Goal: Task Accomplishment & Management: Use online tool/utility

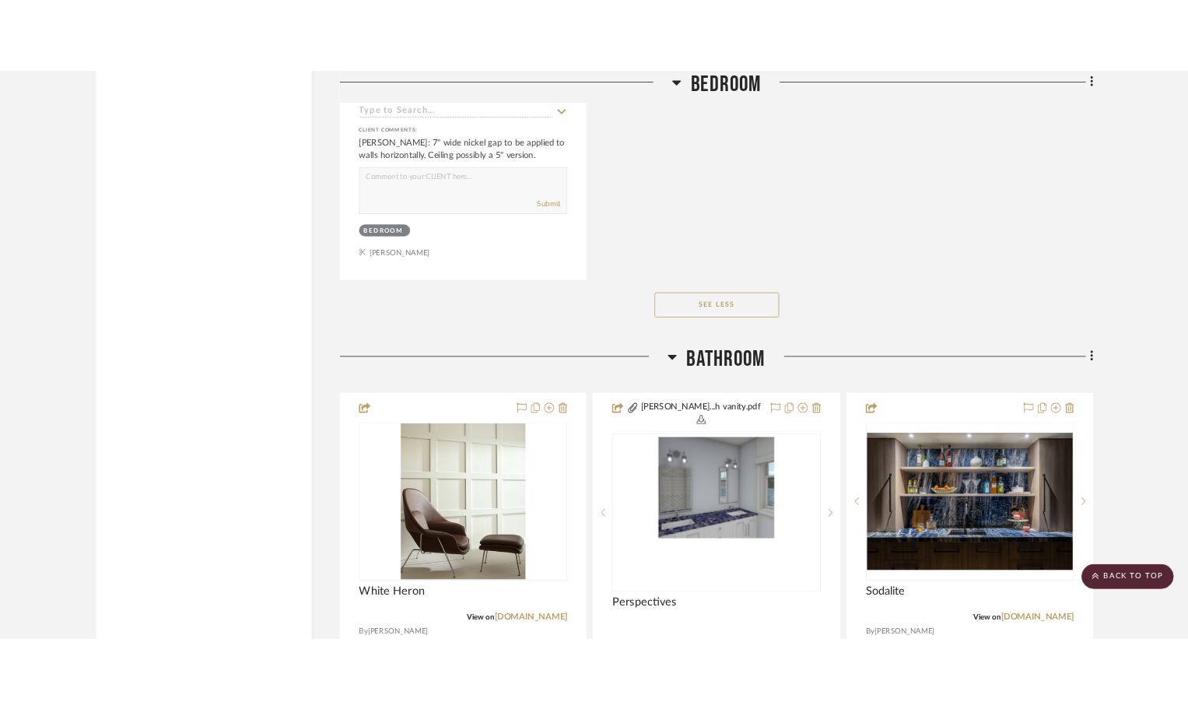
scroll to position [2996, 0]
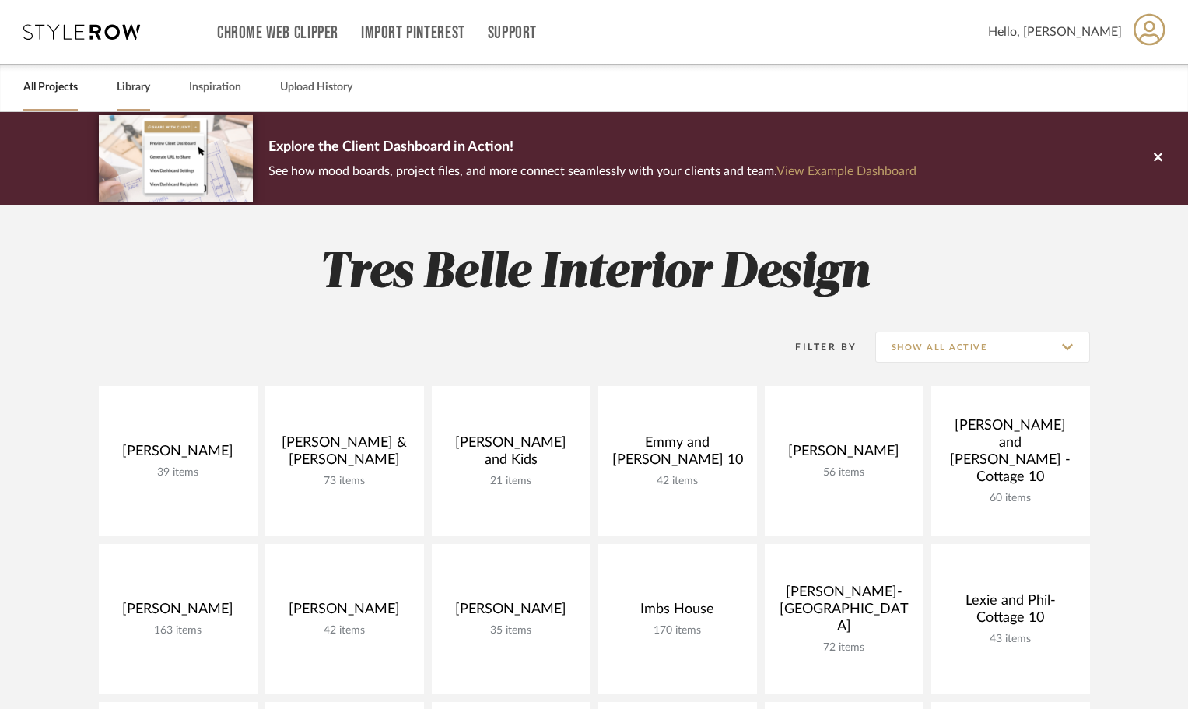
click at [135, 83] on link "Library" at bounding box center [133, 87] width 33 height 21
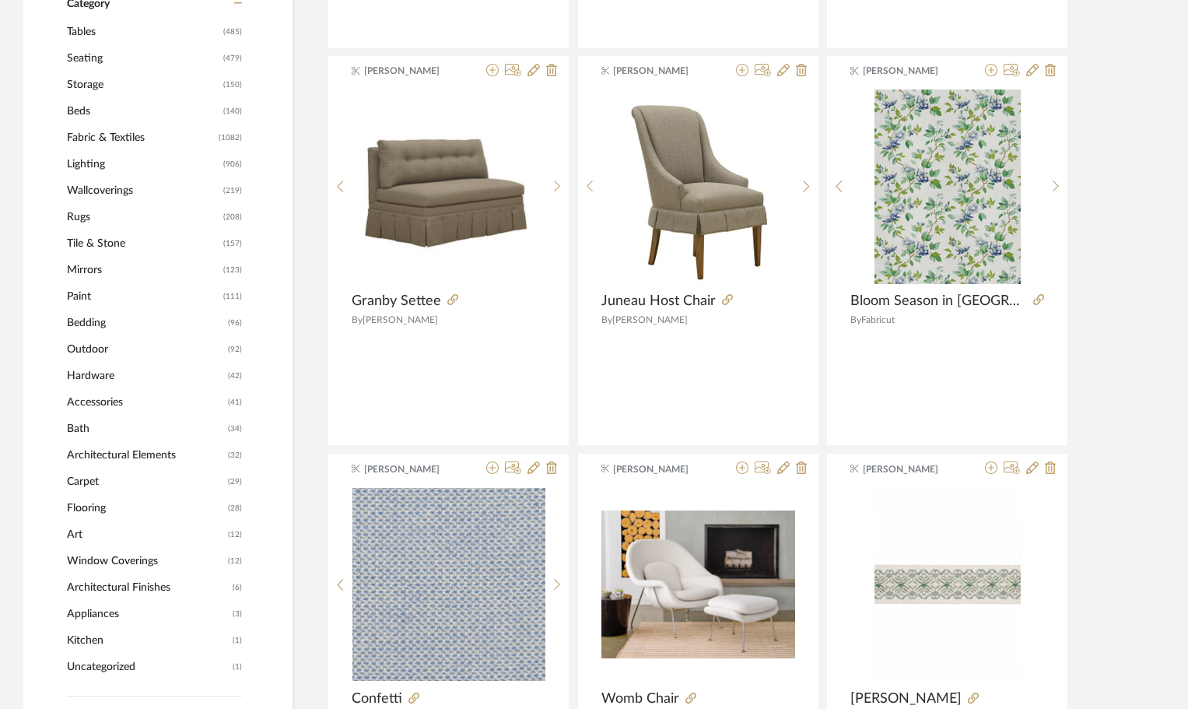
scroll to position [622, 0]
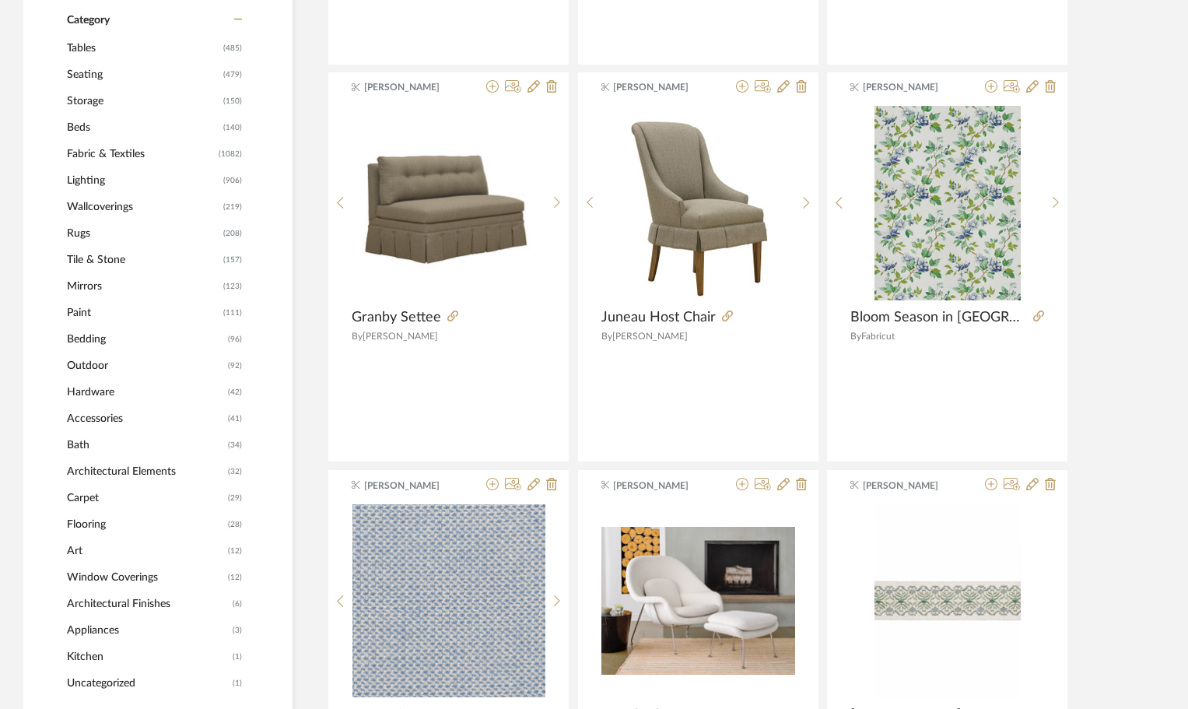
click at [79, 311] on span "Paint" at bounding box center [143, 313] width 152 height 26
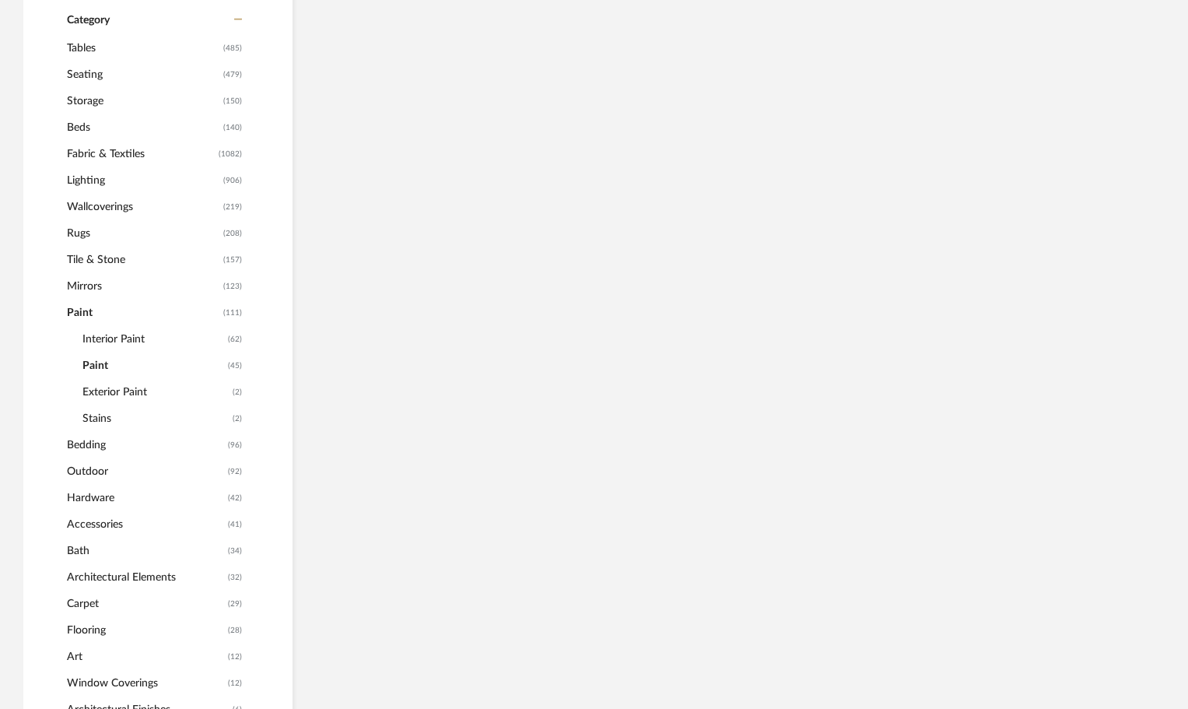
scroll to position [594, 0]
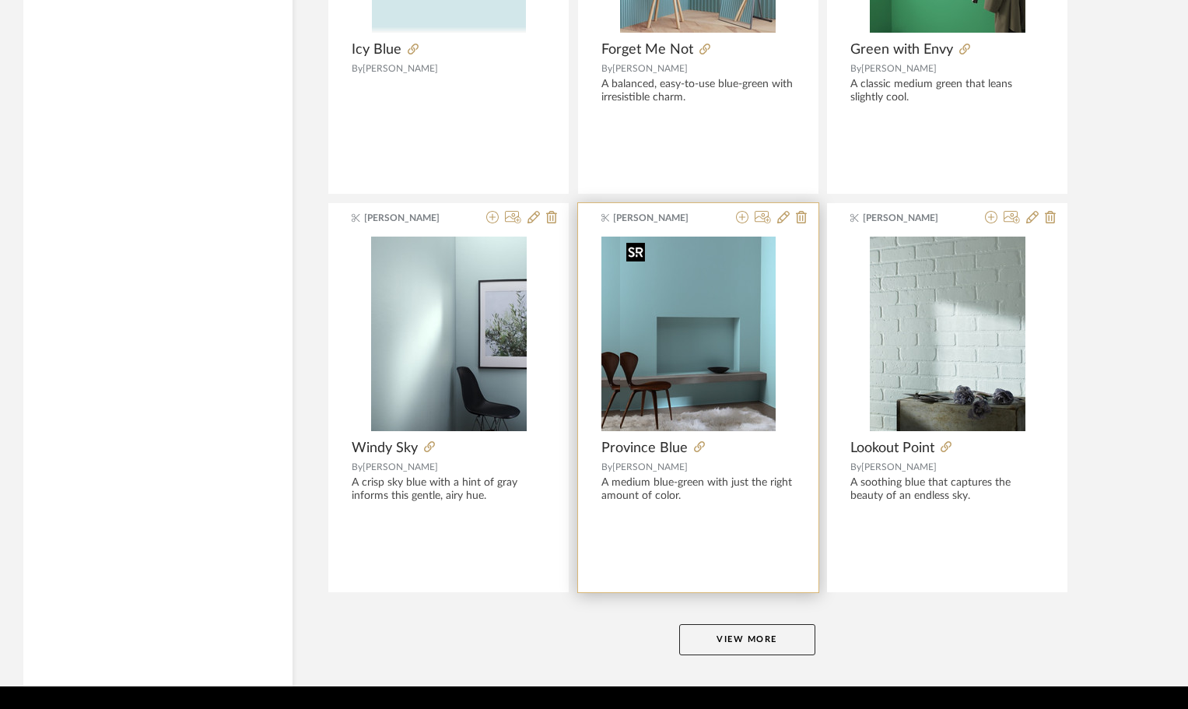
scroll to position [4590, 0]
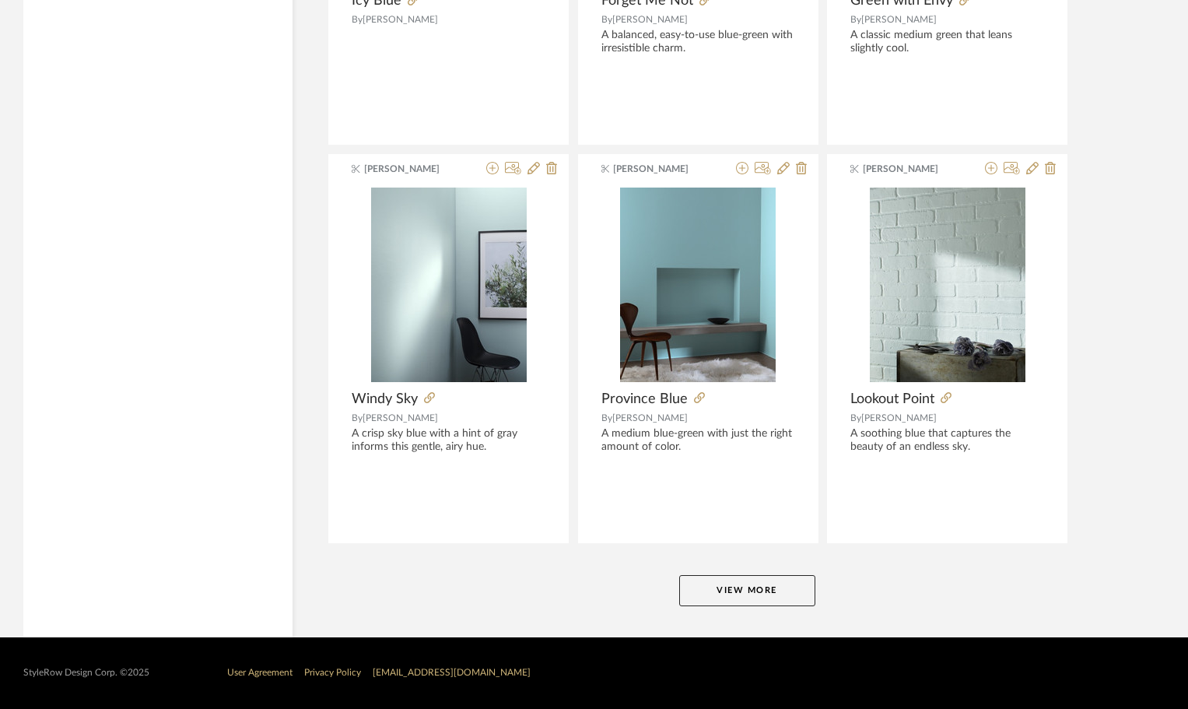
click at [717, 582] on button "View More" at bounding box center [747, 590] width 136 height 31
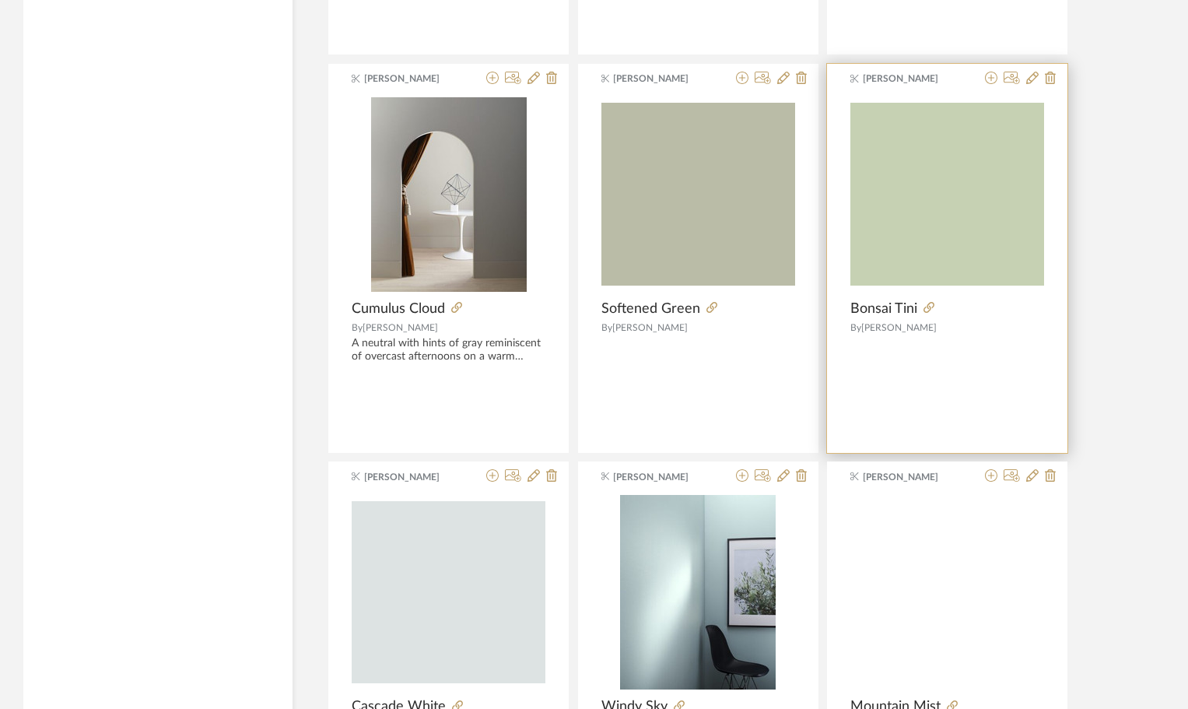
scroll to position [6457, 0]
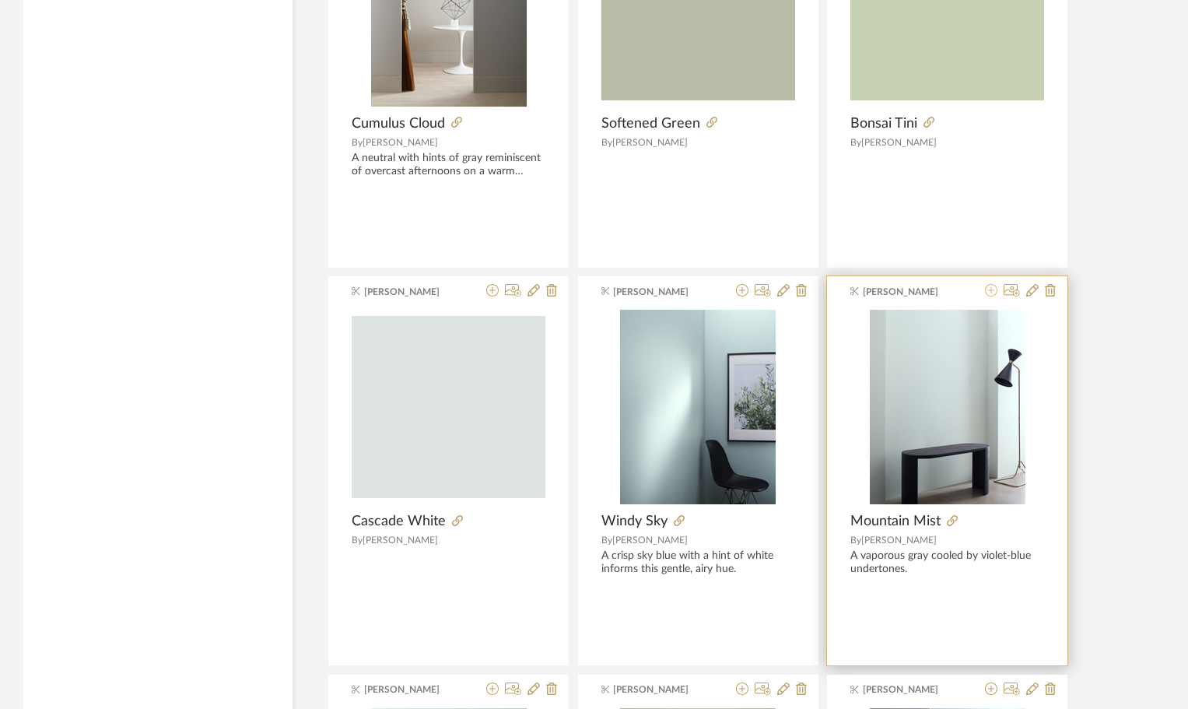
click at [990, 288] on icon at bounding box center [991, 290] width 12 height 12
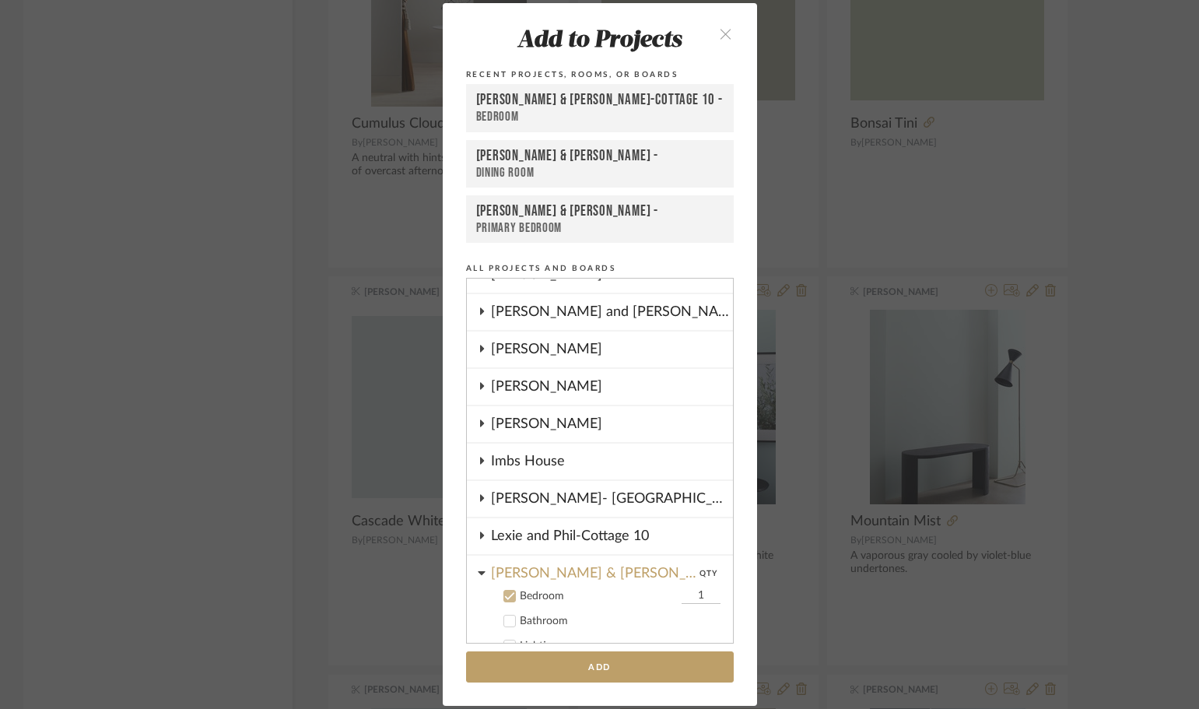
scroll to position [200, 0]
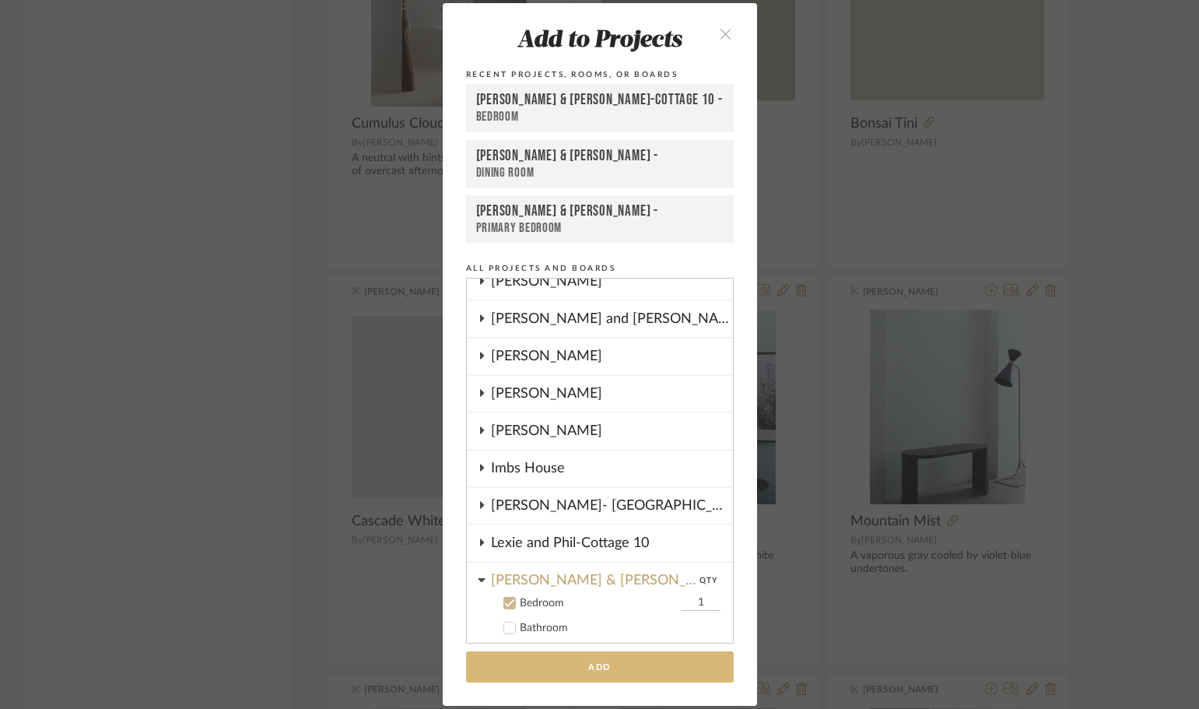
click at [608, 656] on button "Add" at bounding box center [600, 667] width 268 height 32
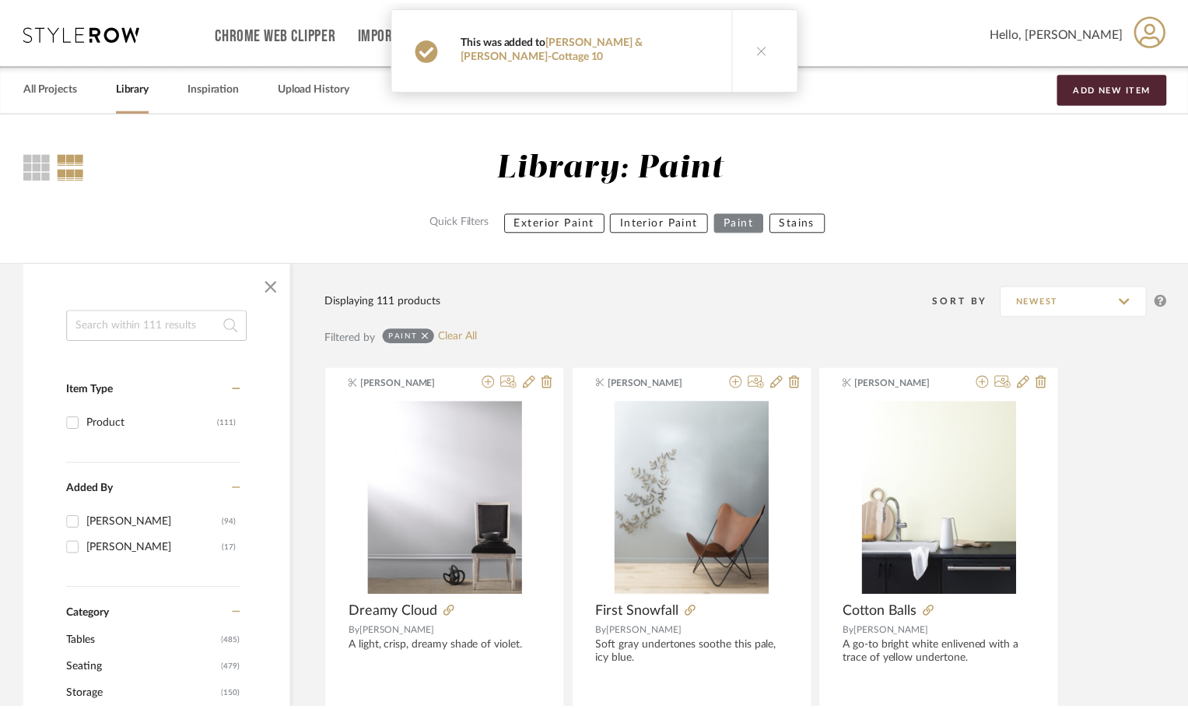
scroll to position [6457, 0]
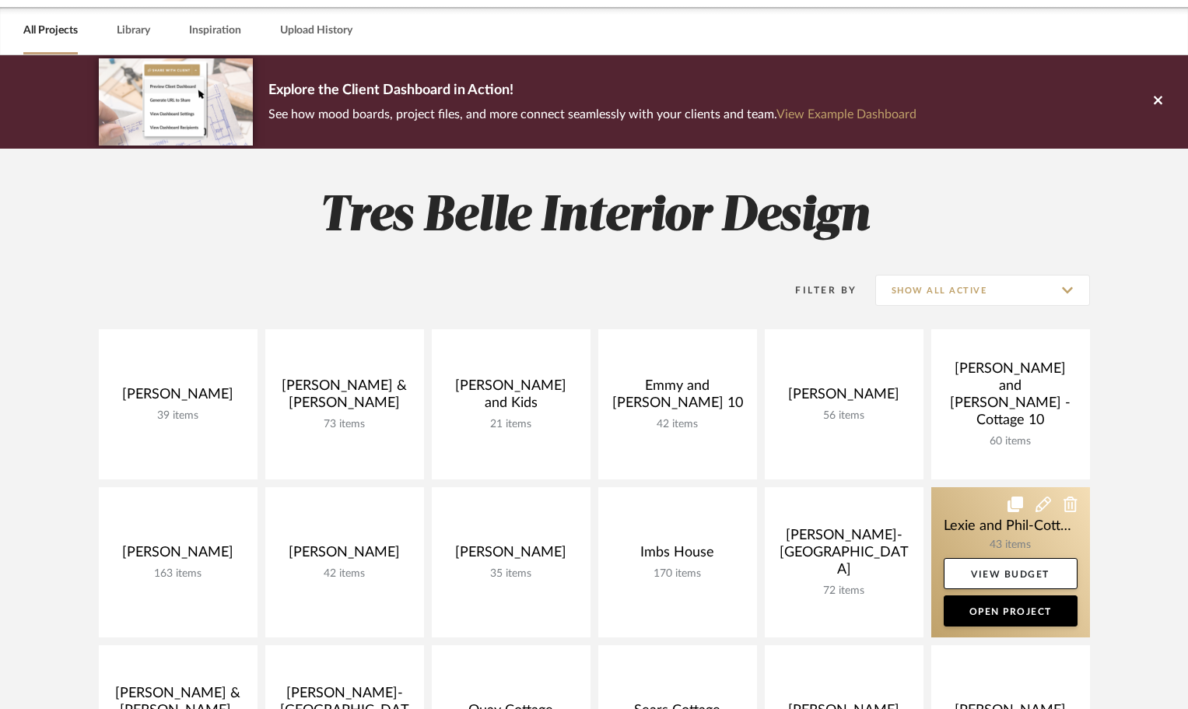
scroll to position [311, 0]
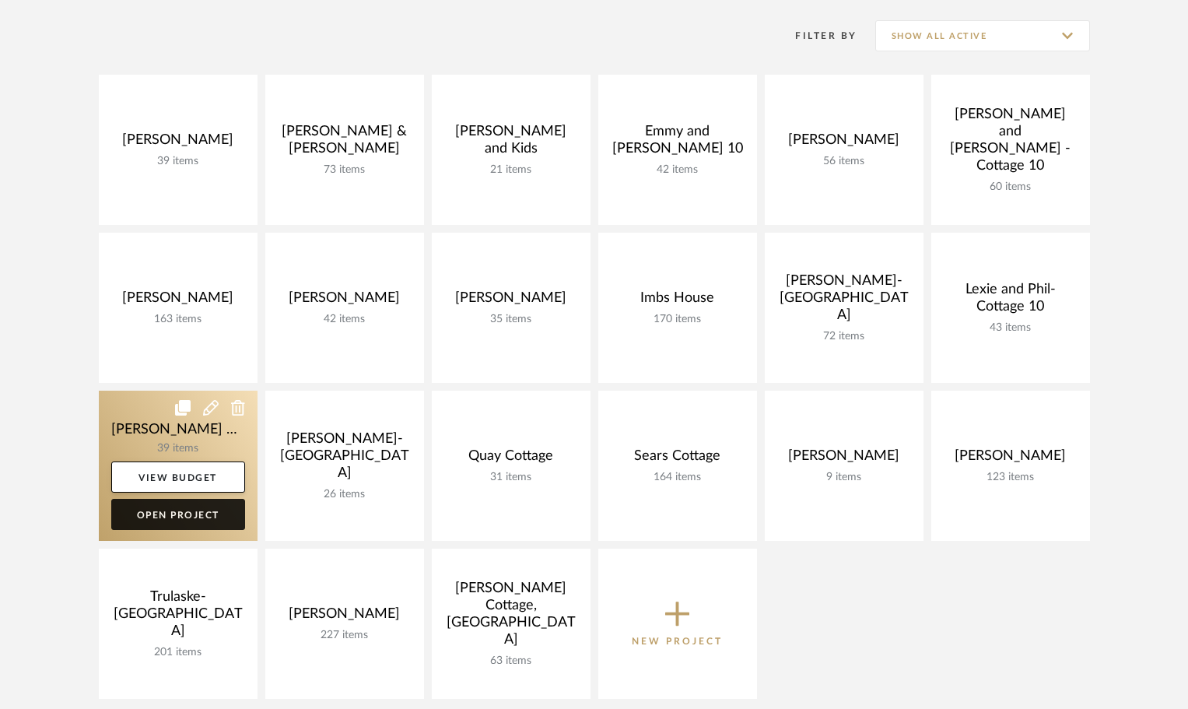
click at [171, 515] on link "Open Project" at bounding box center [178, 514] width 134 height 31
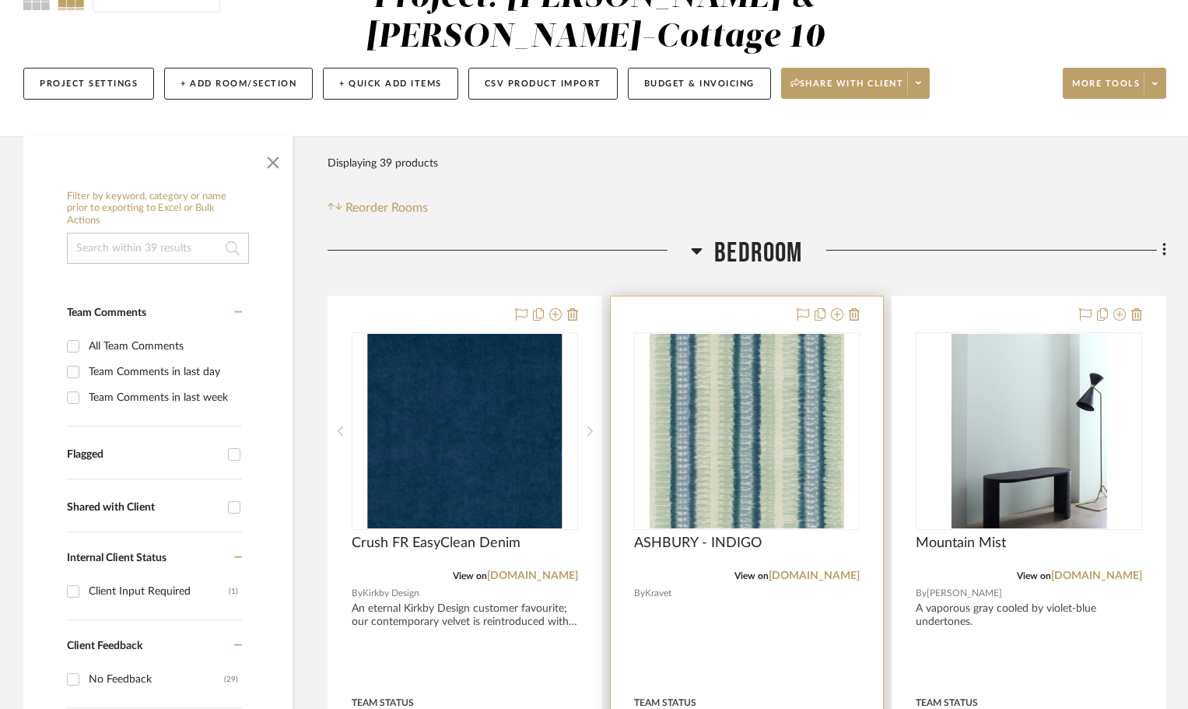
scroll to position [311, 0]
